Goal: Find specific page/section: Find specific page/section

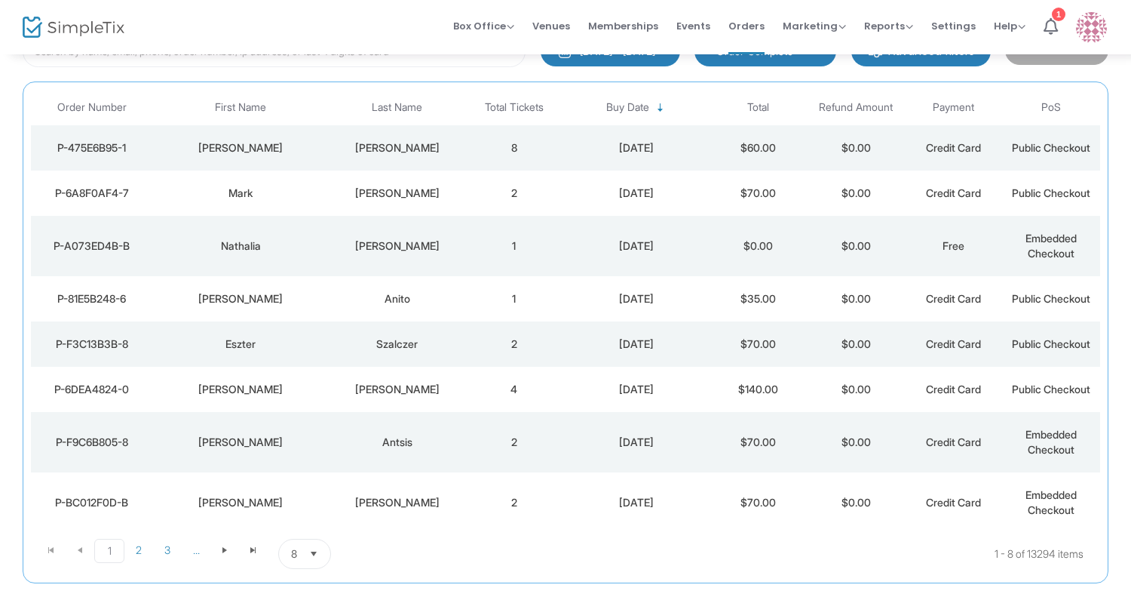
scroll to position [155, 0]
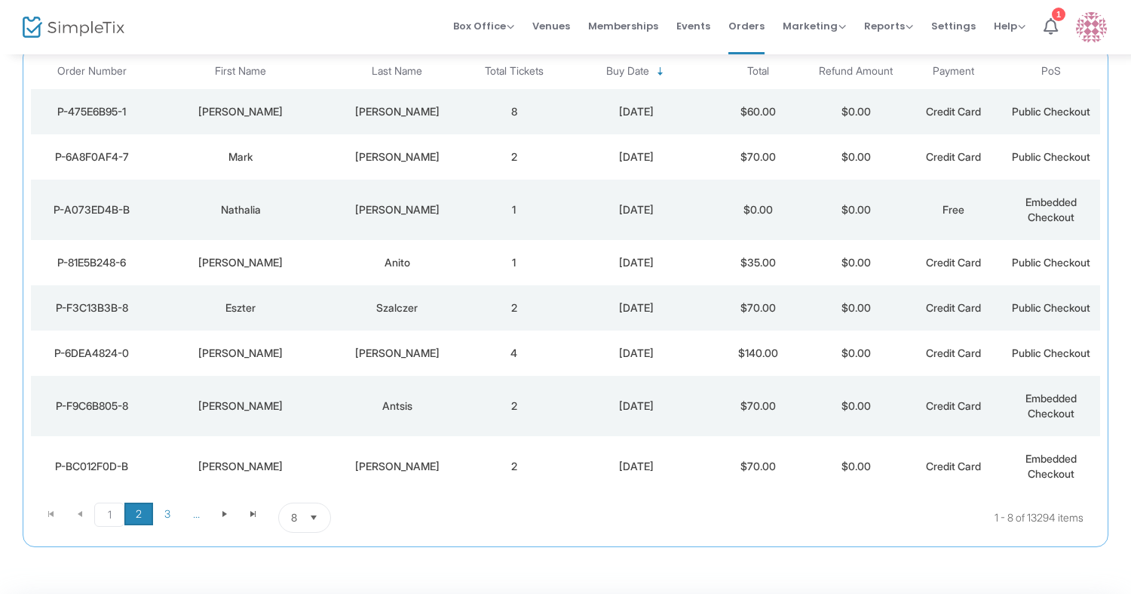
click at [135, 511] on span "2" at bounding box center [138, 513] width 29 height 23
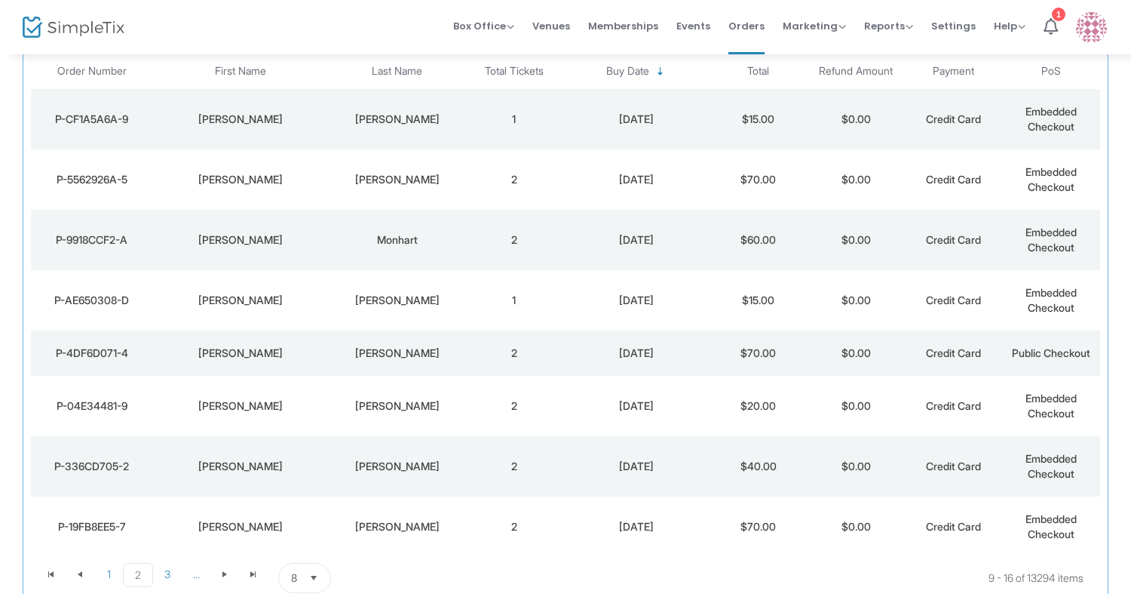
scroll to position [106, 0]
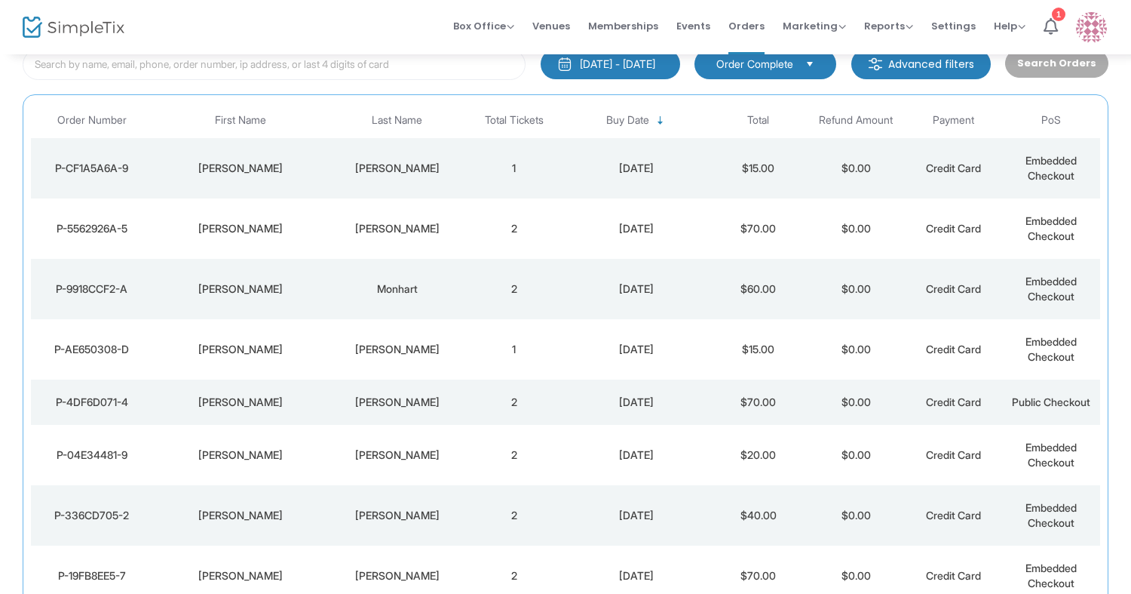
click at [318, 173] on div "[PERSON_NAME]" at bounding box center [241, 168] width 168 height 15
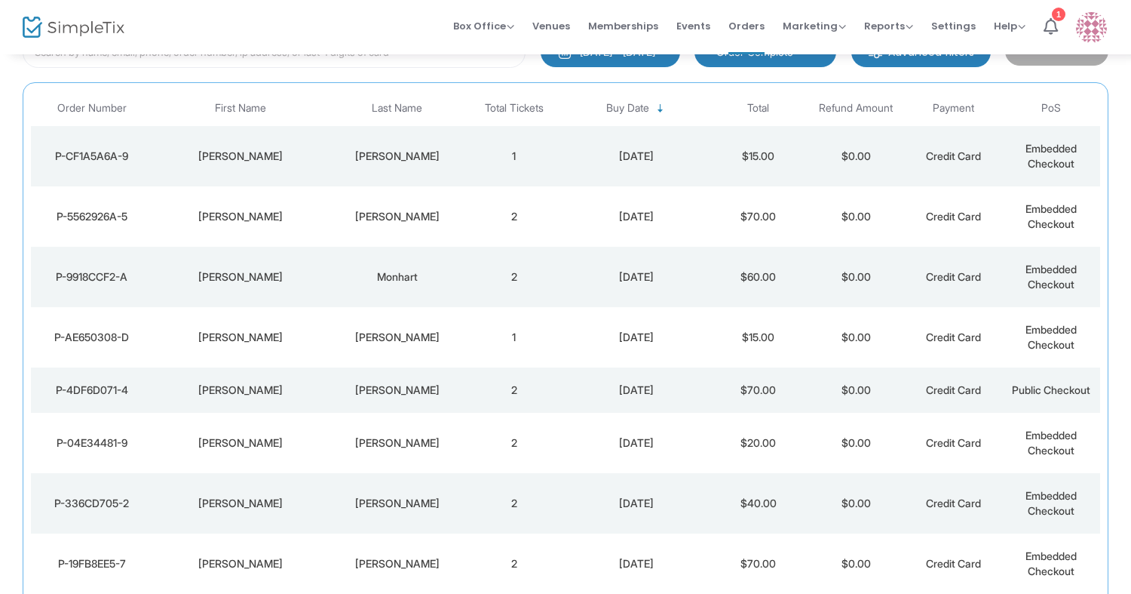
scroll to position [266, 0]
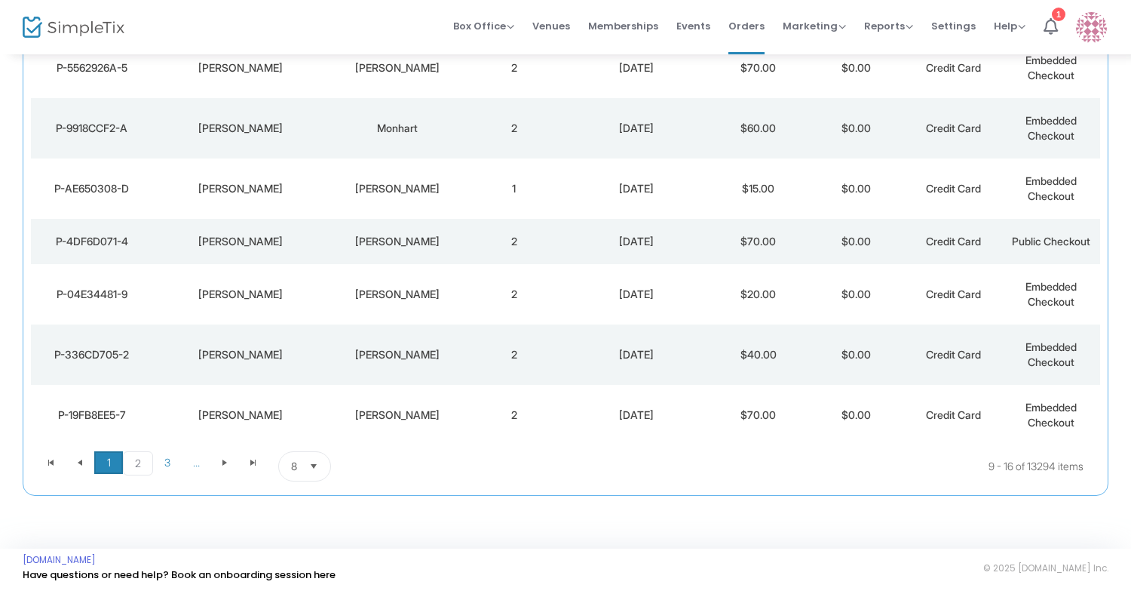
click at [113, 461] on span "1" at bounding box center [108, 462] width 29 height 23
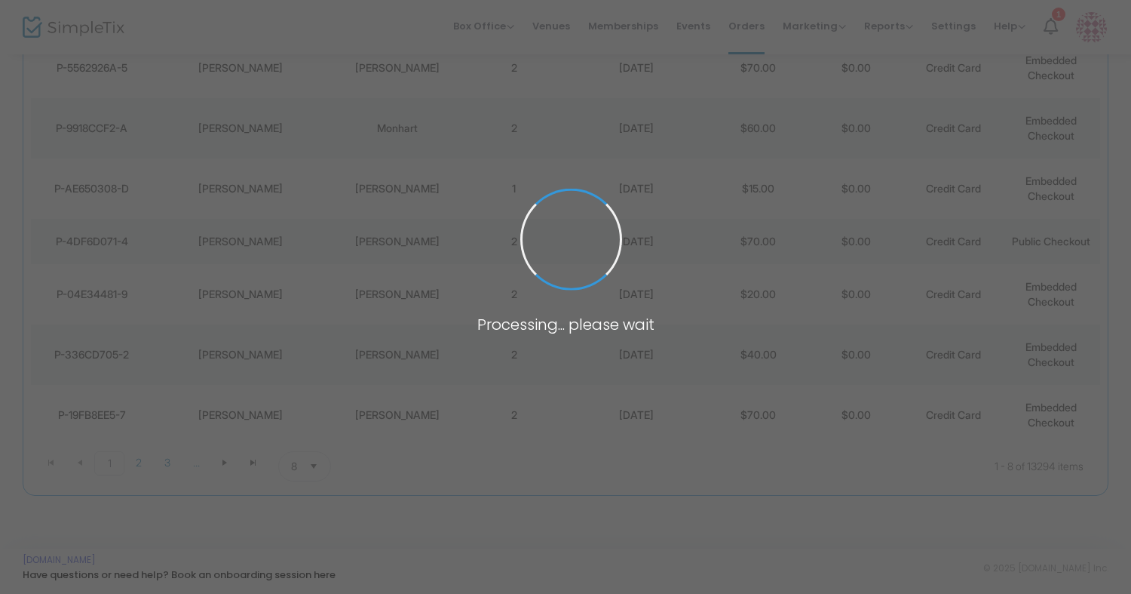
scroll to position [206, 0]
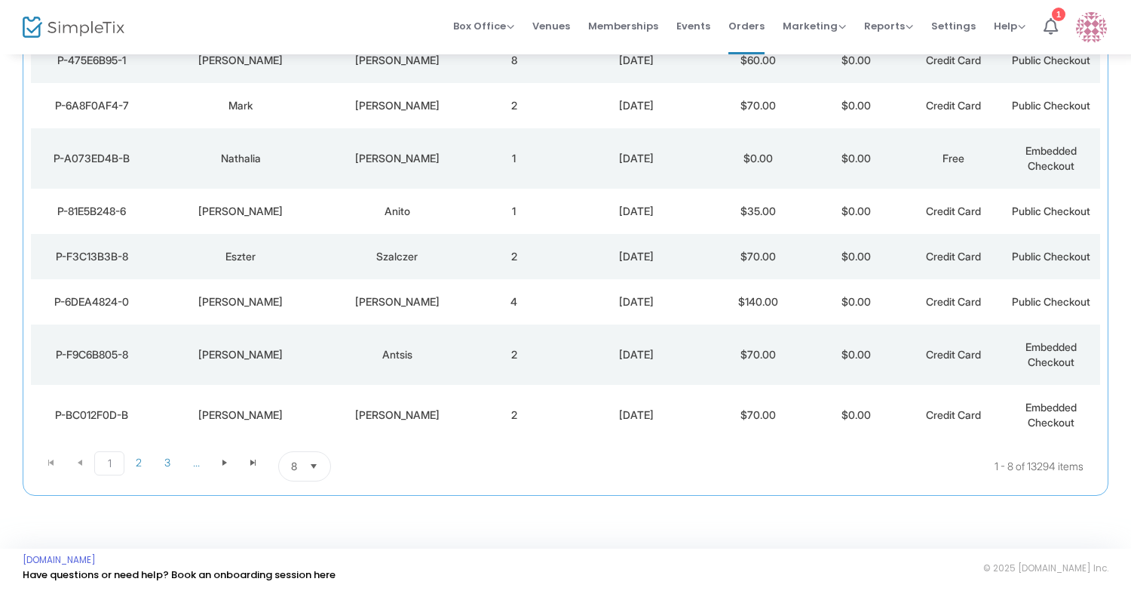
click at [278, 407] on div "[PERSON_NAME]" at bounding box center [241, 414] width 168 height 15
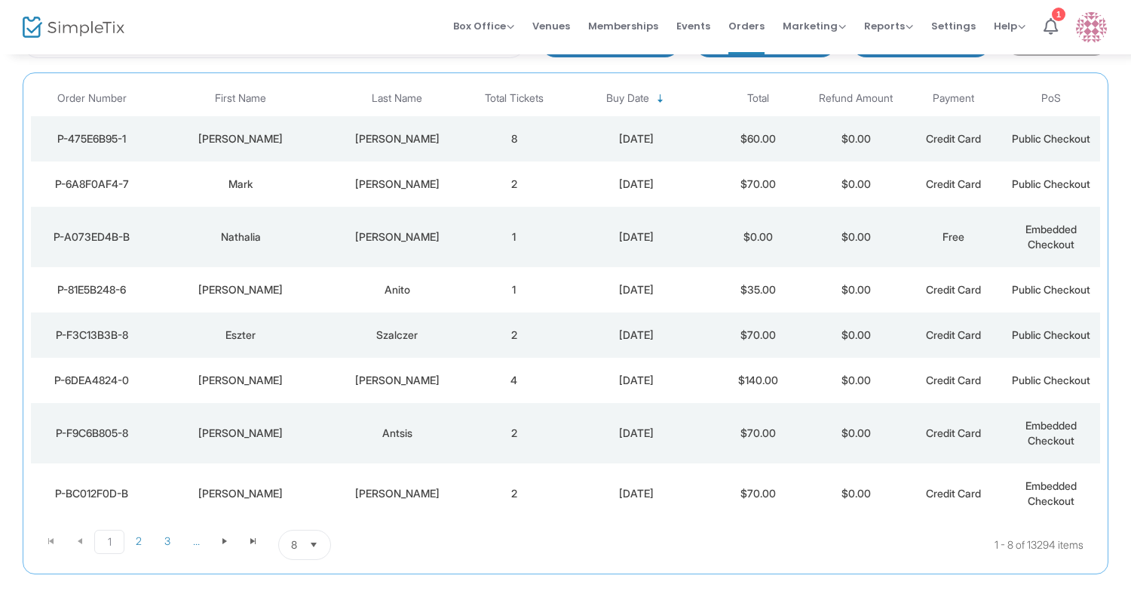
scroll to position [124, 0]
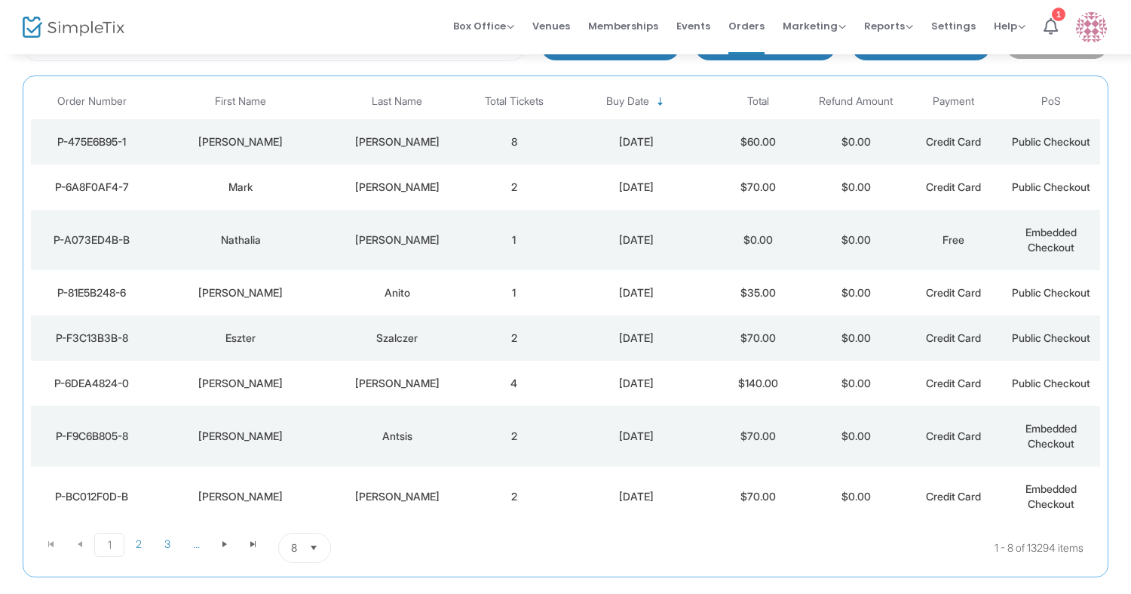
click at [281, 382] on div "[PERSON_NAME]" at bounding box center [241, 383] width 168 height 15
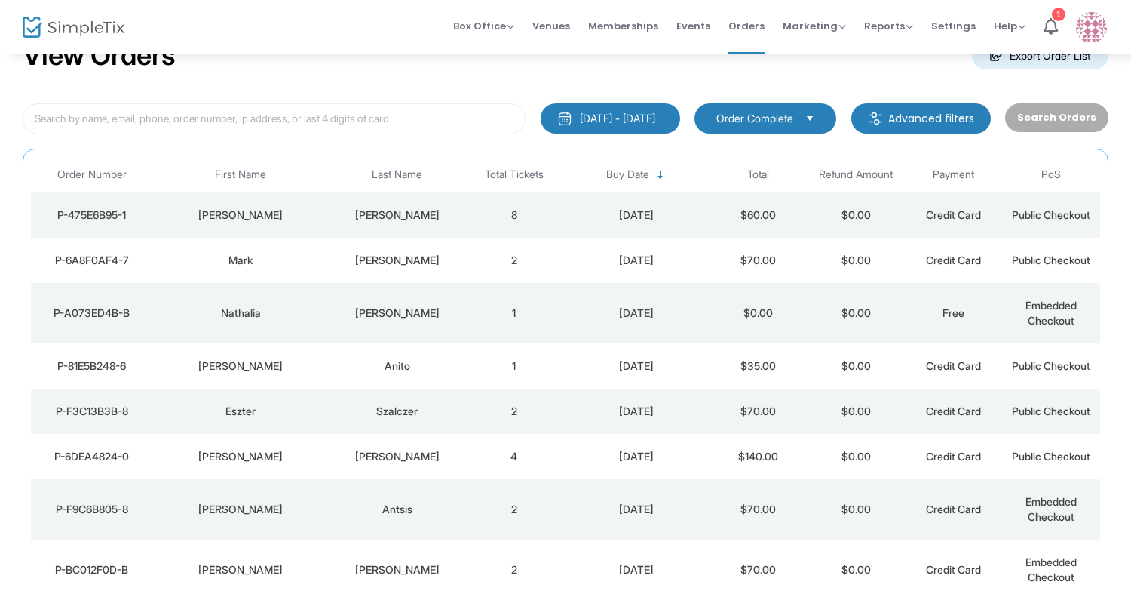
scroll to position [57, 0]
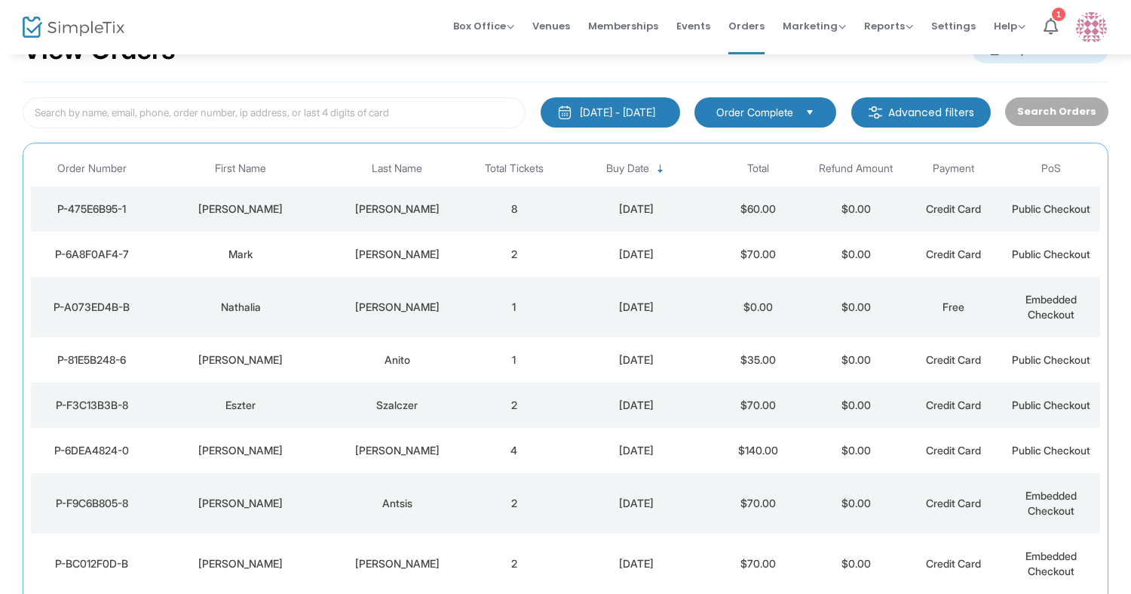
click at [316, 224] on td "[PERSON_NAME]" at bounding box center [241, 208] width 176 height 45
click at [278, 312] on div "Nathalia" at bounding box center [241, 306] width 168 height 15
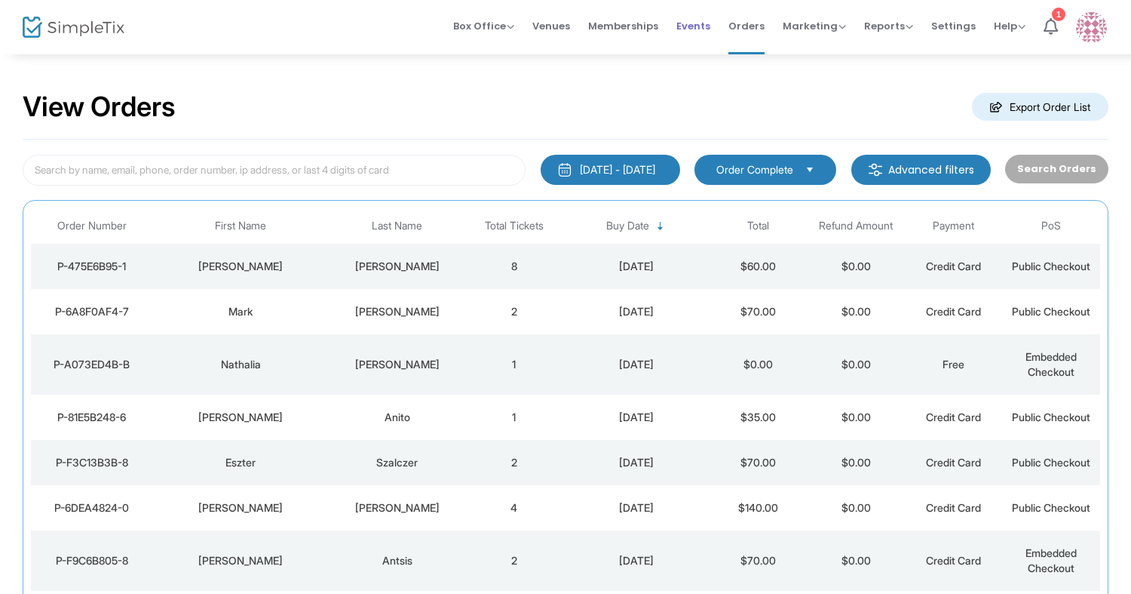
click at [698, 24] on span "Events" at bounding box center [694, 26] width 34 height 38
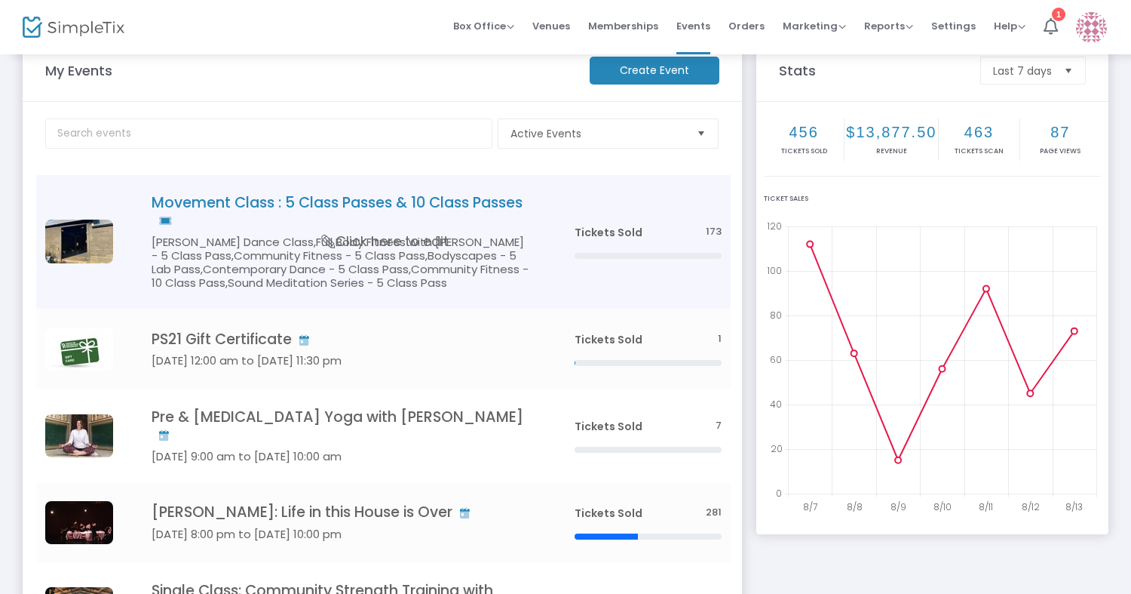
scroll to position [87, 0]
